Goal: Task Accomplishment & Management: Complete application form

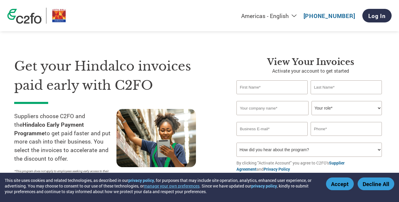
select select "en-[GEOGRAPHIC_DATA]"
click at [255, 84] on input "text" at bounding box center [272, 87] width 71 height 14
type input "Rajiv"
type input "Choudhary"
type input "rajivchoudhary@gmail.com"
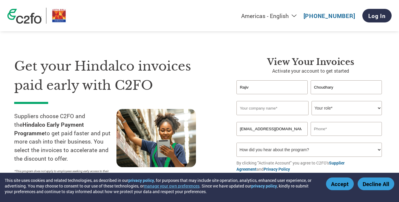
type input "09830211133"
click at [271, 108] on input "text" at bounding box center [273, 108] width 72 height 14
type input "Choudhary Tar And Chemicals"
click at [332, 110] on select "Your role* CFO Controller Credit Manager Finance Director Treasurer CEO Preside…" at bounding box center [347, 108] width 70 height 14
select select "CEO"
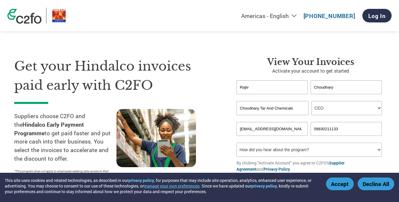
click at [312, 101] on select "Your role* CFO Controller Credit Manager Finance Director Treasurer CEO Preside…" at bounding box center [347, 108] width 70 height 14
click at [230, 95] on div "View your invoices Activate your account to get started Rajiv Choudhary Invalid…" at bounding box center [306, 124] width 157 height 134
click at [268, 130] on input "rajivchoudhary@gmail.com" at bounding box center [272, 129] width 71 height 14
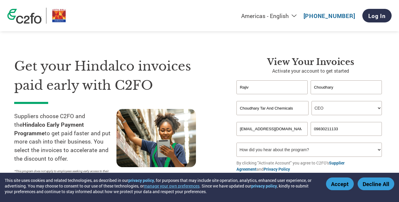
click at [268, 130] on input "rajivchoudhary@gmail.com" at bounding box center [272, 129] width 71 height 14
type input "rajiv@choudharytar.com"
click at [316, 130] on input "09830211133" at bounding box center [346, 129] width 71 height 14
type input "9830211133"
click at [214, 103] on div "Get your Hindalco invoices paid early with C2FO Suppliers choose C2FO and the H…" at bounding box center [121, 124] width 214 height 134
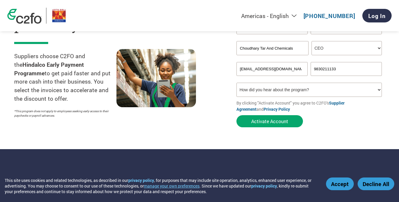
scroll to position [61, 0]
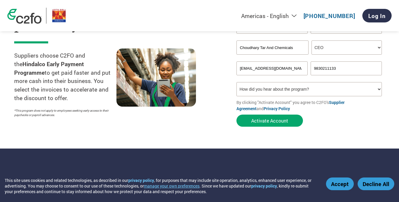
click at [286, 88] on select "How did you hear about the program? Received a letter Email Social Media Online…" at bounding box center [309, 89] width 145 height 14
select select "Email"
click at [237, 83] on select "How did you hear about the program? Received a letter Email Social Media Online…" at bounding box center [309, 89] width 145 height 14
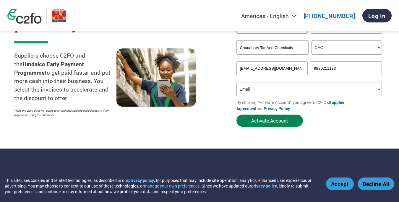
click at [258, 122] on button "Activate Account" at bounding box center [270, 121] width 67 height 12
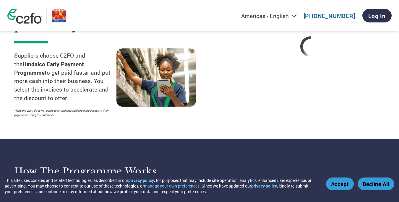
select select "en-[GEOGRAPHIC_DATA]"
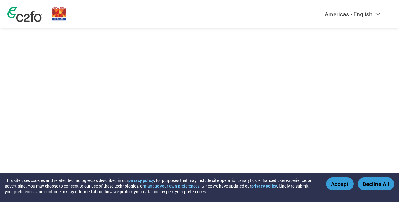
select select "en-[GEOGRAPHIC_DATA]"
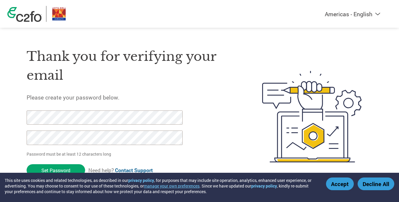
scroll to position [8, 0]
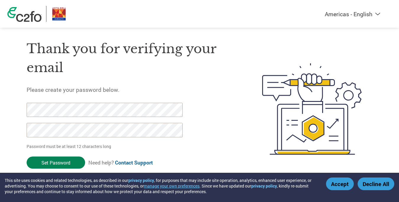
click at [42, 163] on input "Set Password" at bounding box center [56, 163] width 59 height 12
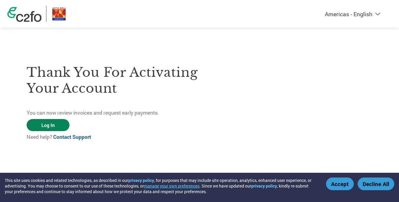
click at [58, 125] on link "Log In" at bounding box center [48, 125] width 43 height 12
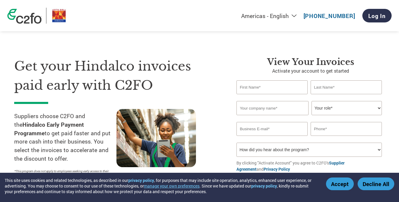
select select "en-[GEOGRAPHIC_DATA]"
click at [370, 12] on link "Log In" at bounding box center [377, 16] width 29 height 14
